Goal: Navigation & Orientation: Find specific page/section

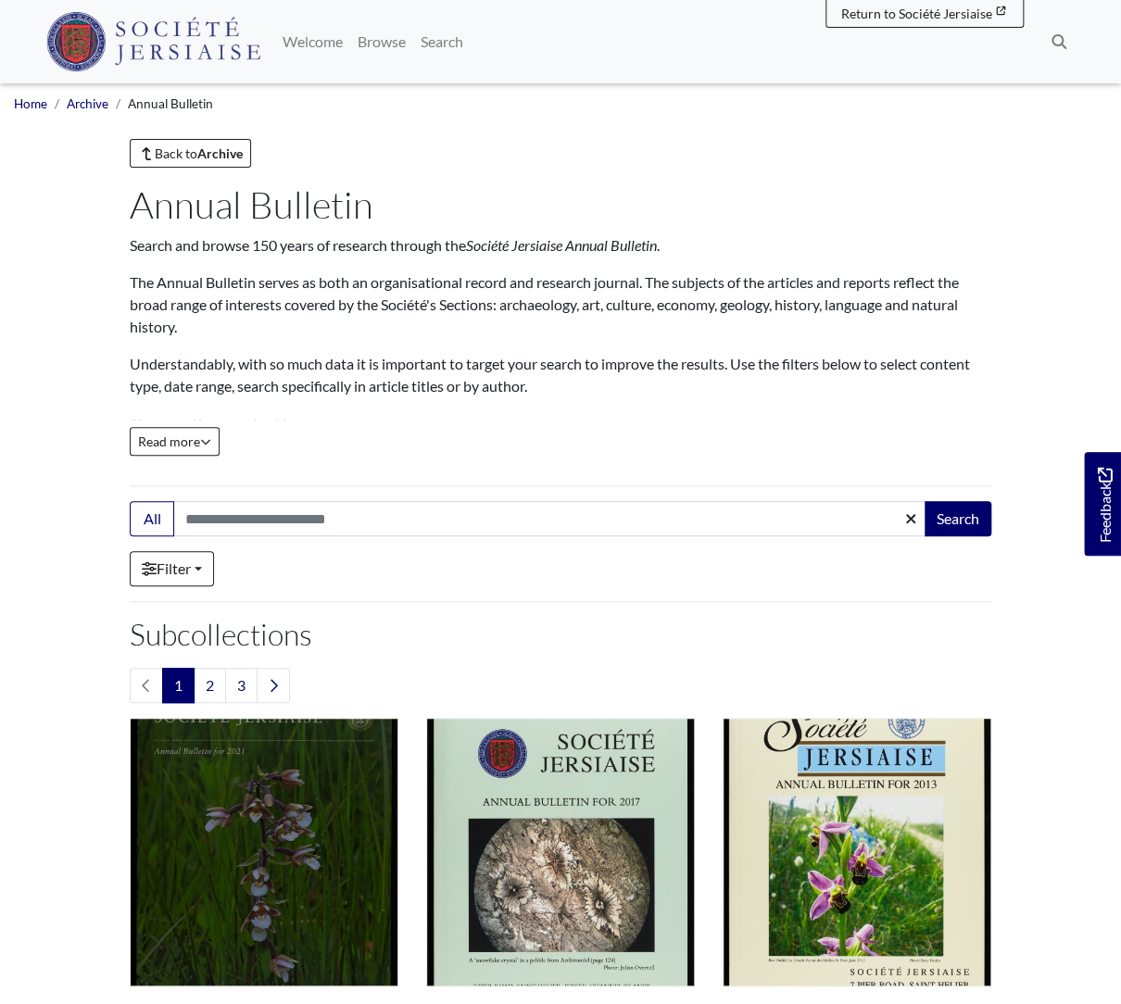
click at [196, 734] on img "Subcollection" at bounding box center [264, 852] width 269 height 269
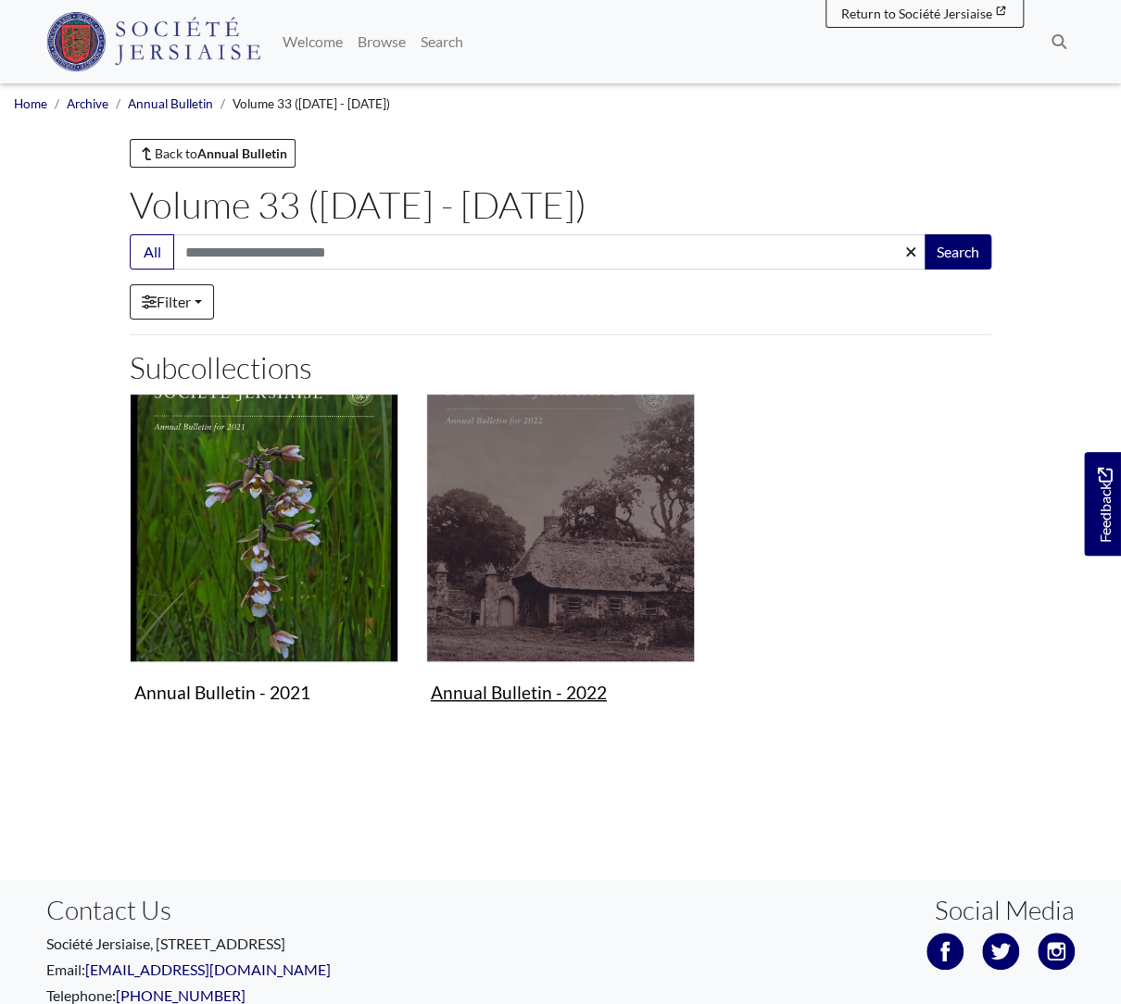
click at [448, 589] on img "Subcollection" at bounding box center [560, 528] width 269 height 269
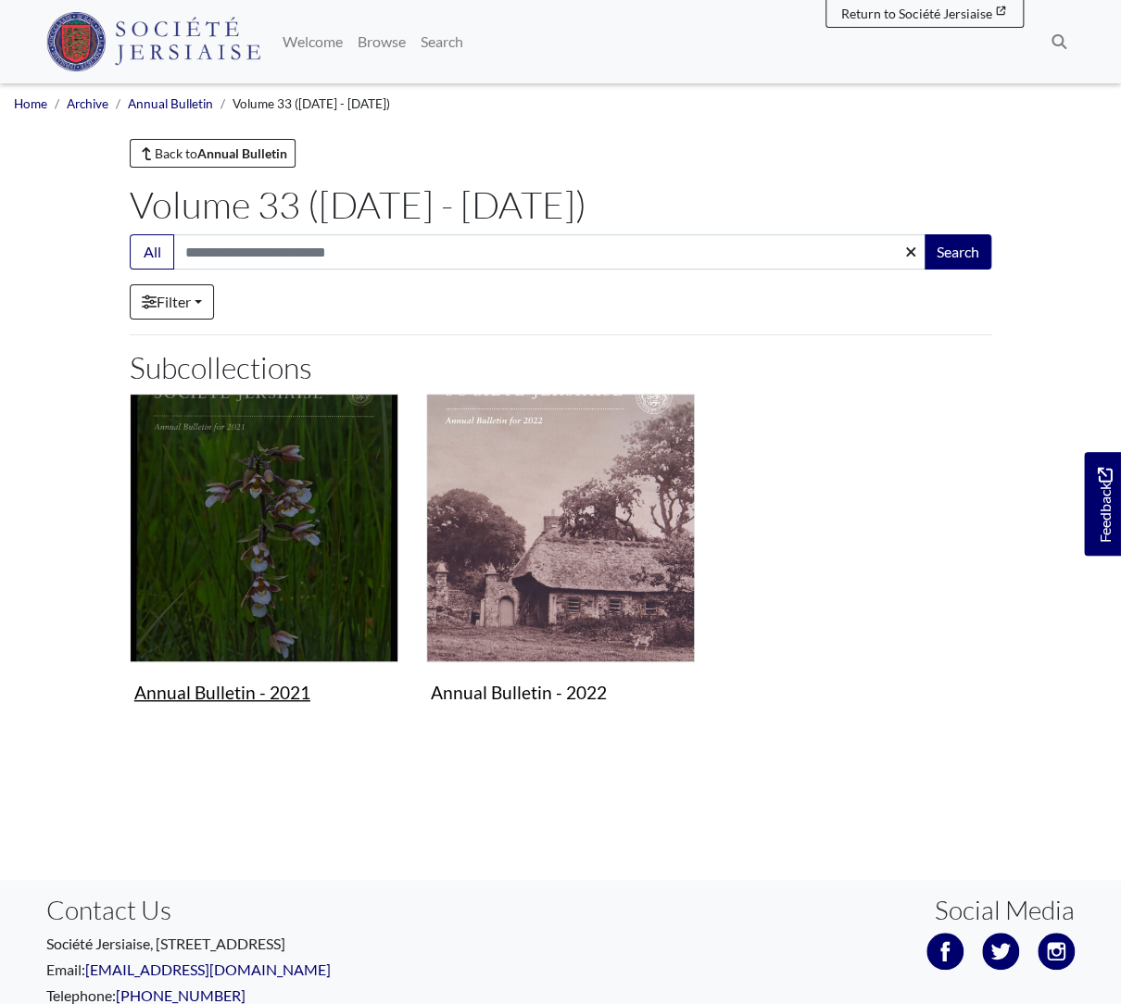
click at [316, 489] on img "Subcollection" at bounding box center [264, 528] width 269 height 269
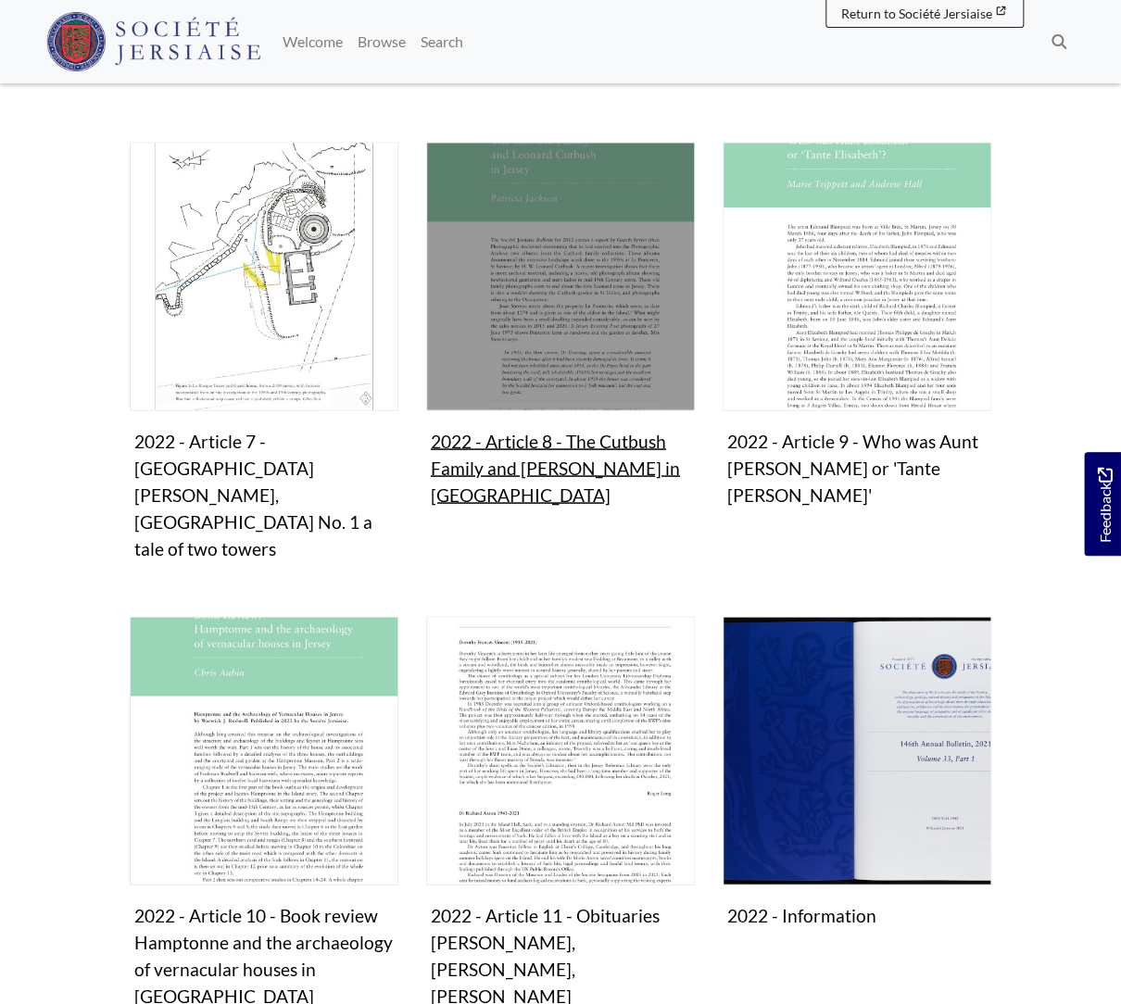
scroll to position [1182, 0]
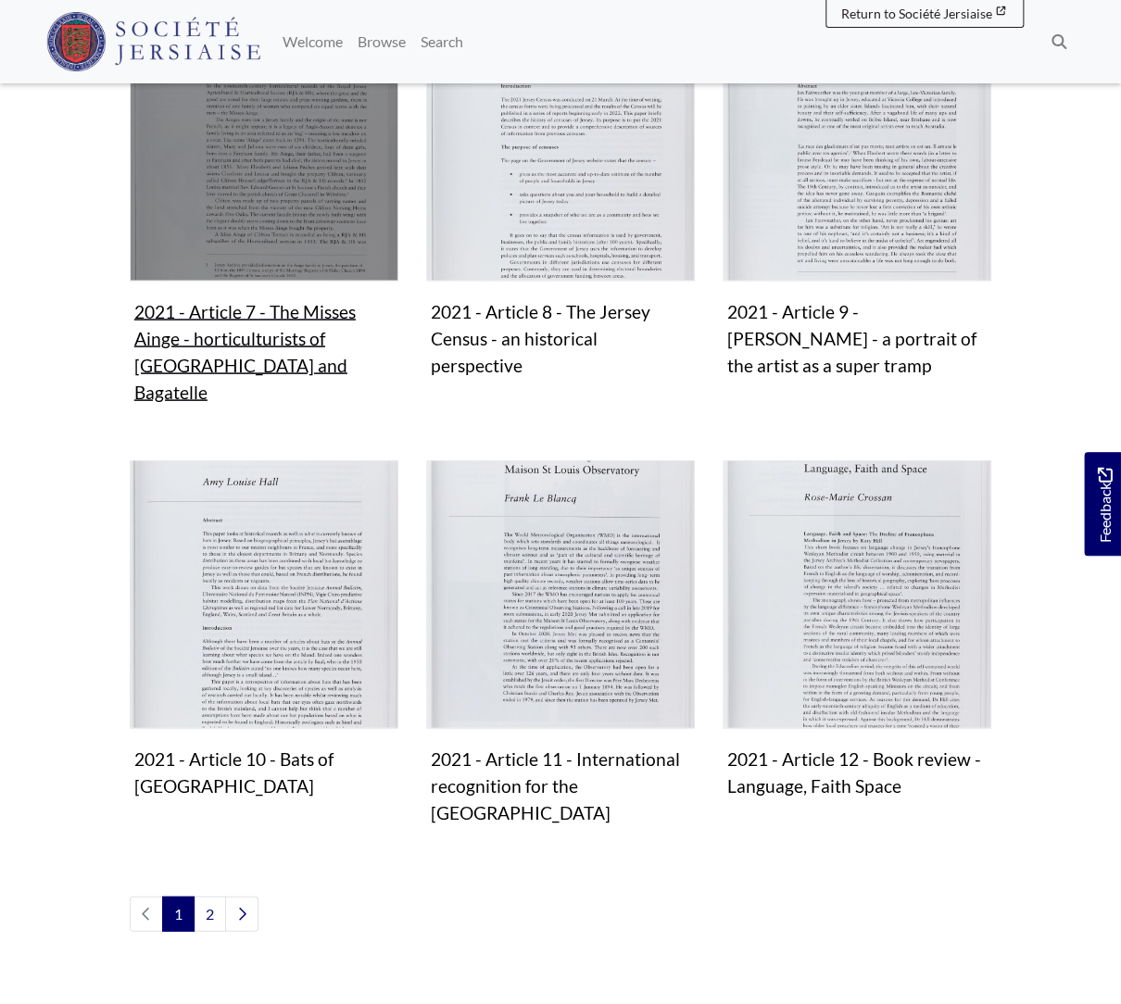
scroll to position [1337, 0]
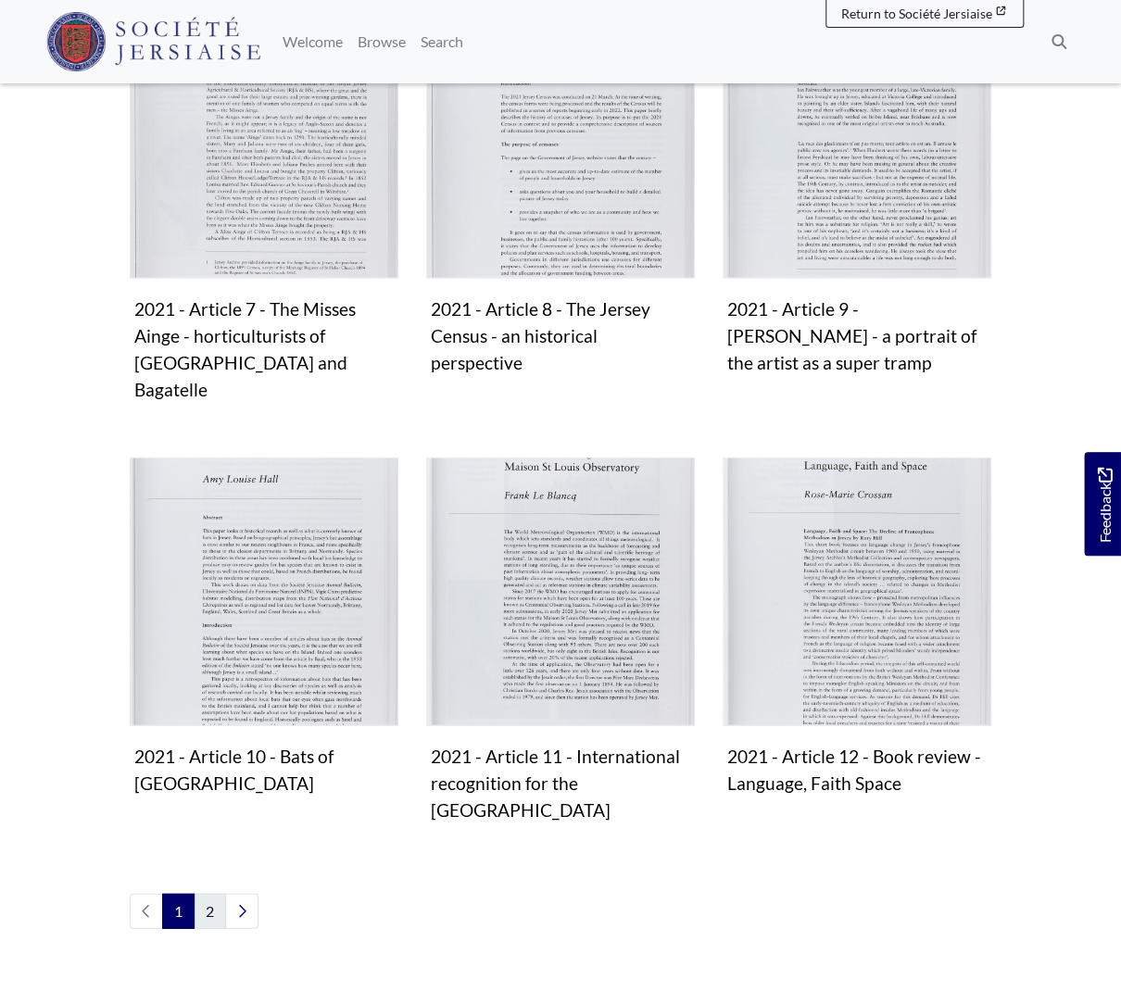
click at [208, 893] on link "2" at bounding box center [210, 910] width 32 height 35
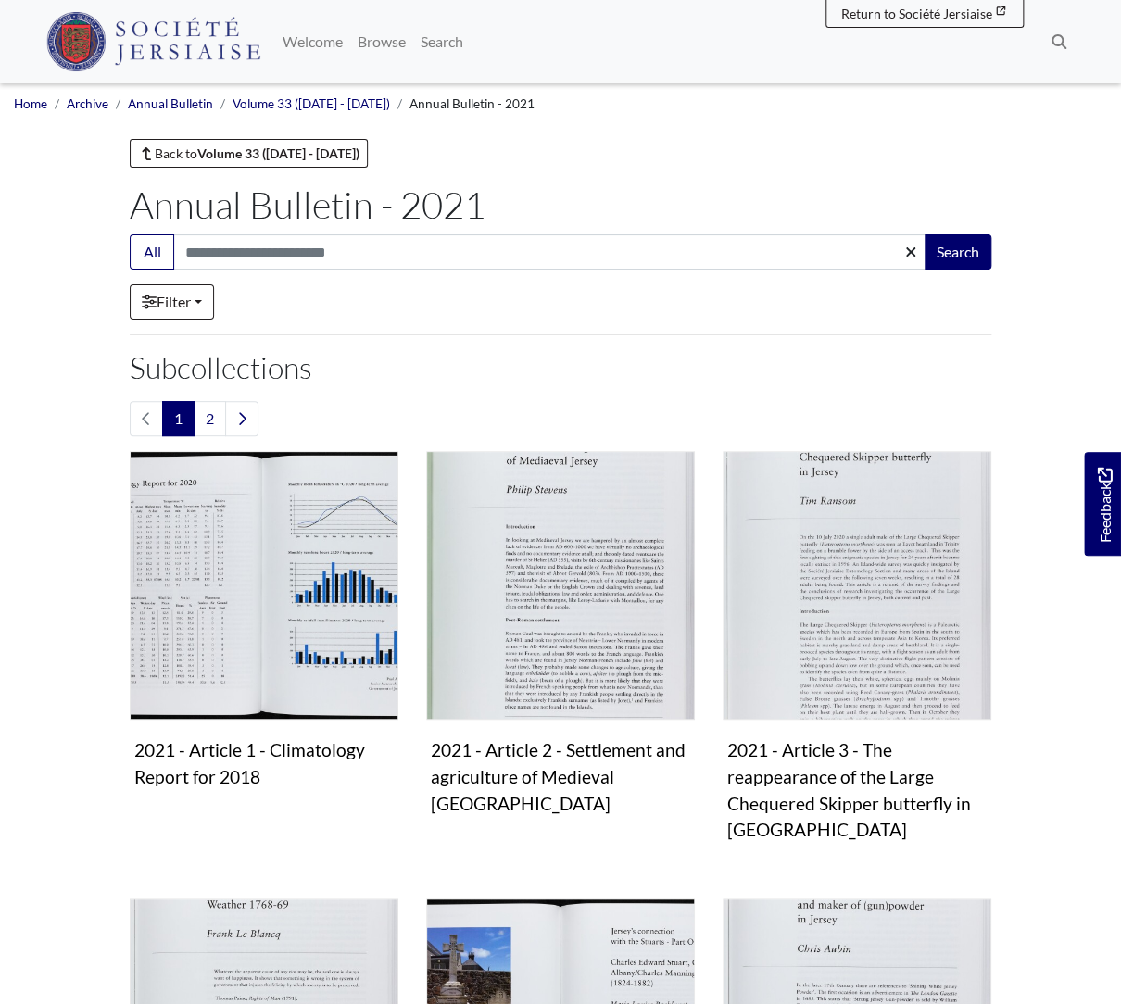
scroll to position [0, 0]
